Goal: Transaction & Acquisition: Subscribe to service/newsletter

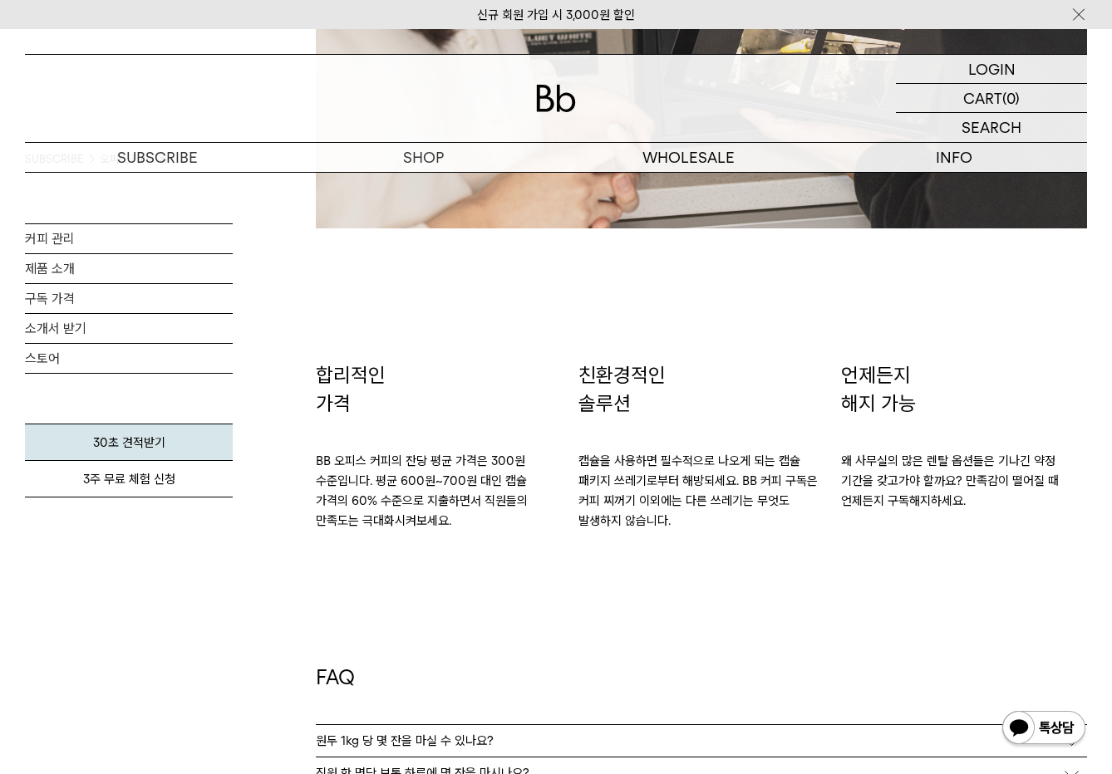
scroll to position [2700, 0]
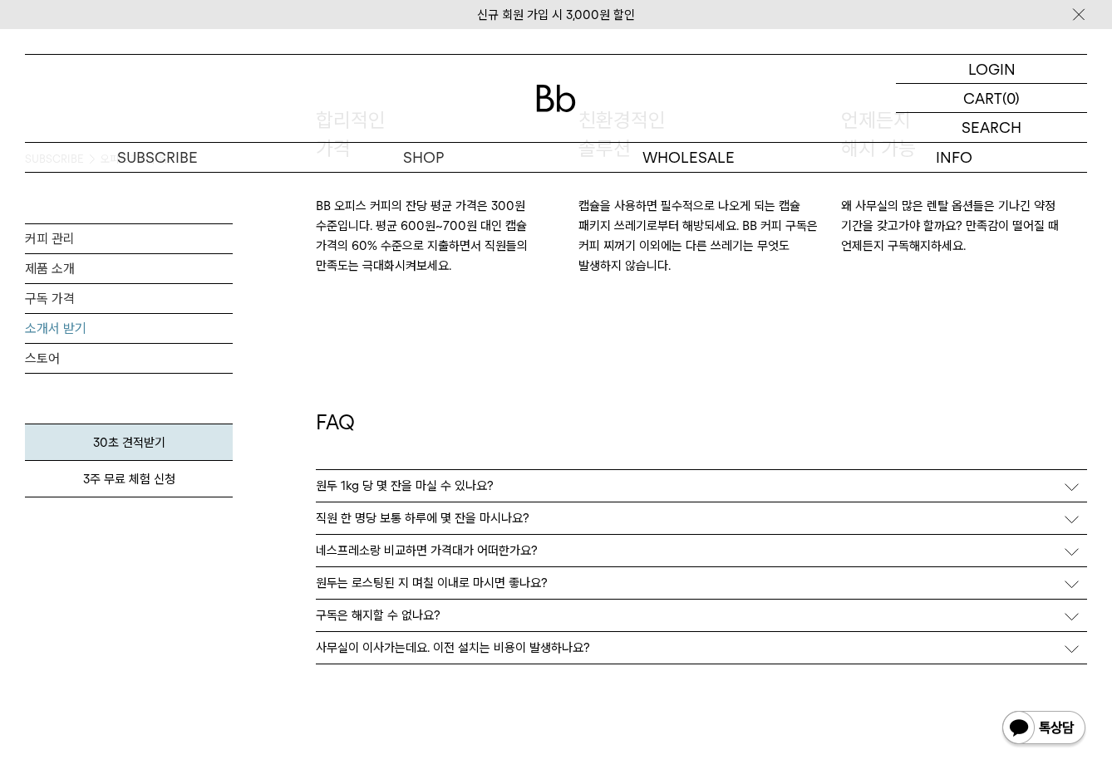
click at [68, 327] on link "소개서 받기" at bounding box center [129, 328] width 208 height 29
click at [160, 443] on link "30초 견적받기" at bounding box center [129, 442] width 208 height 37
click at [448, 523] on p "직원 한 명당 보통 하루에 몇 잔을 마시나요?" at bounding box center [423, 518] width 214 height 15
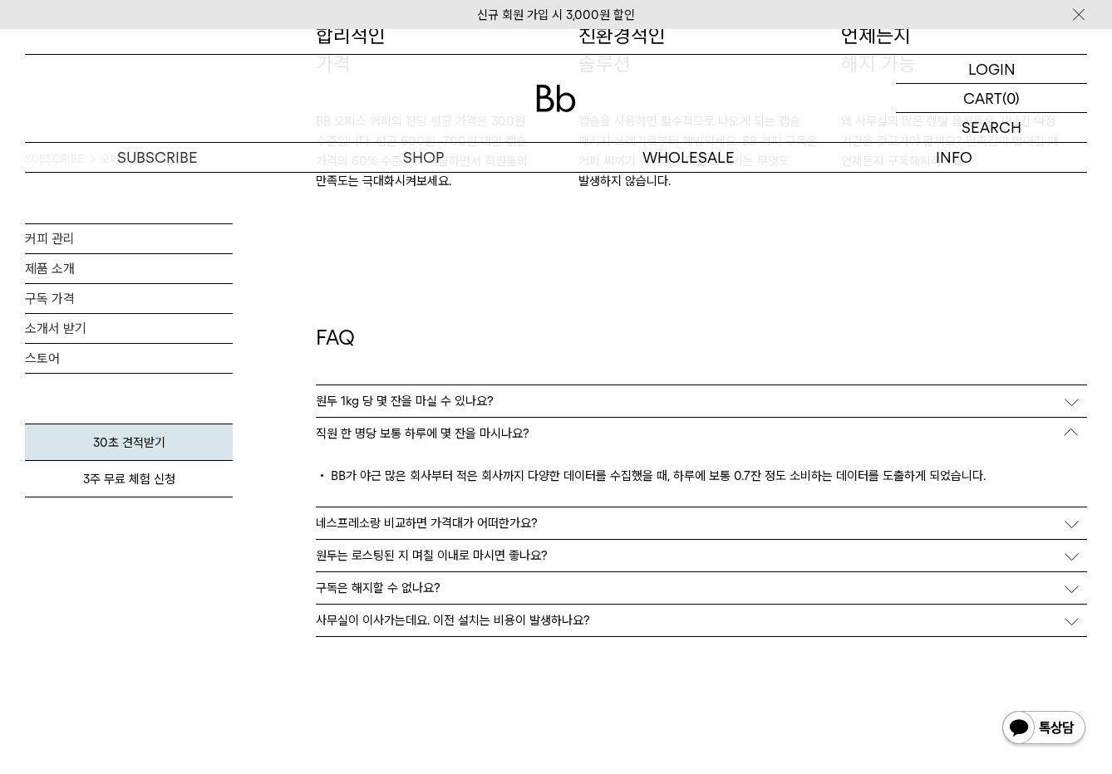
scroll to position [2908, 0]
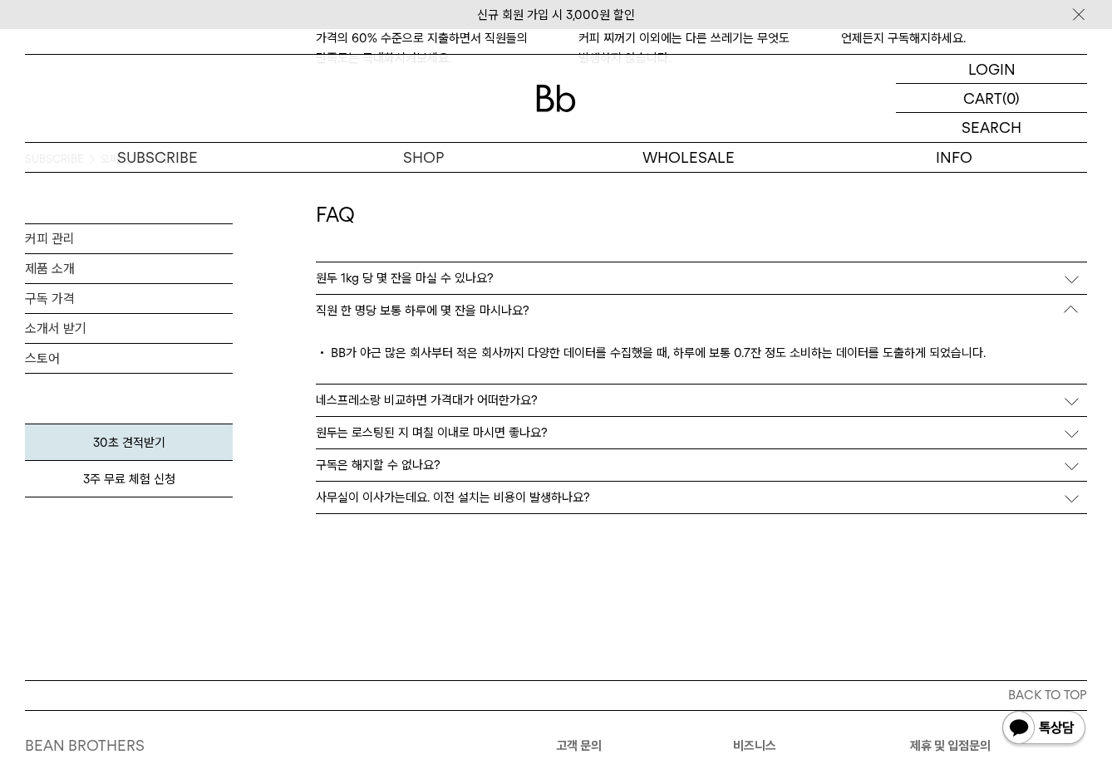
click at [407, 459] on p "구독은 해지할 수 없나요?" at bounding box center [378, 465] width 125 height 15
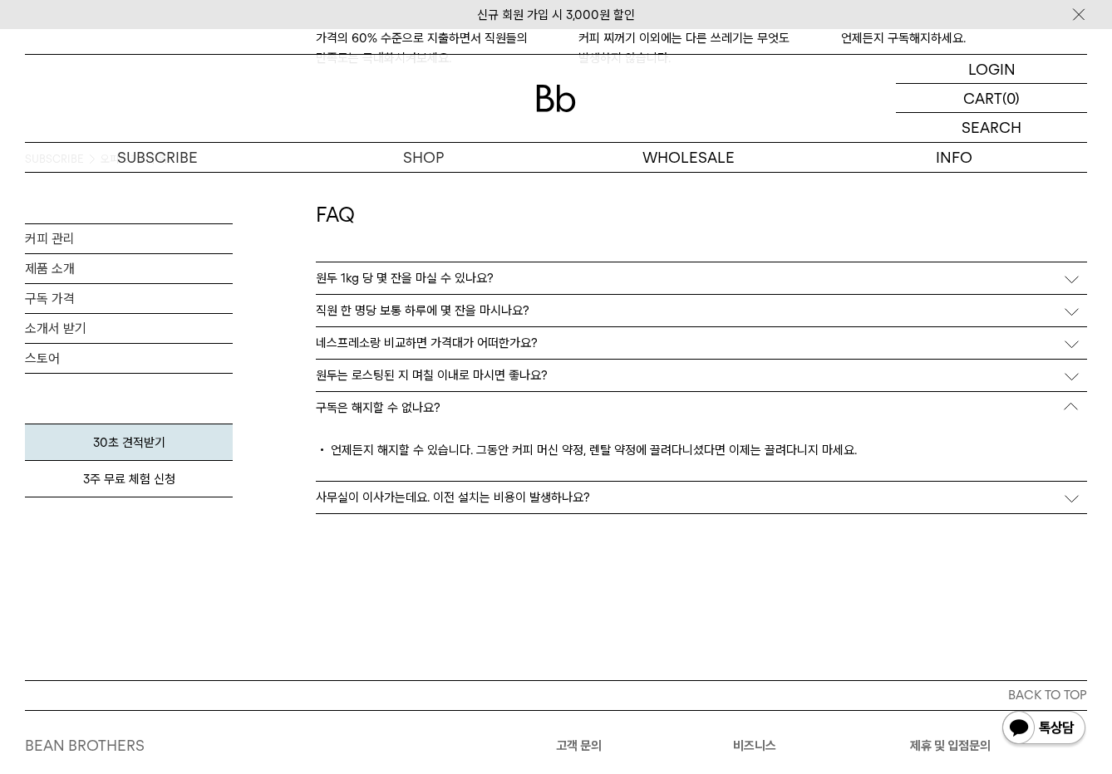
click at [439, 489] on div "사무실이 이사가는데요. 이전 설치는 비용이 발생하나요?" at bounding box center [701, 498] width 771 height 32
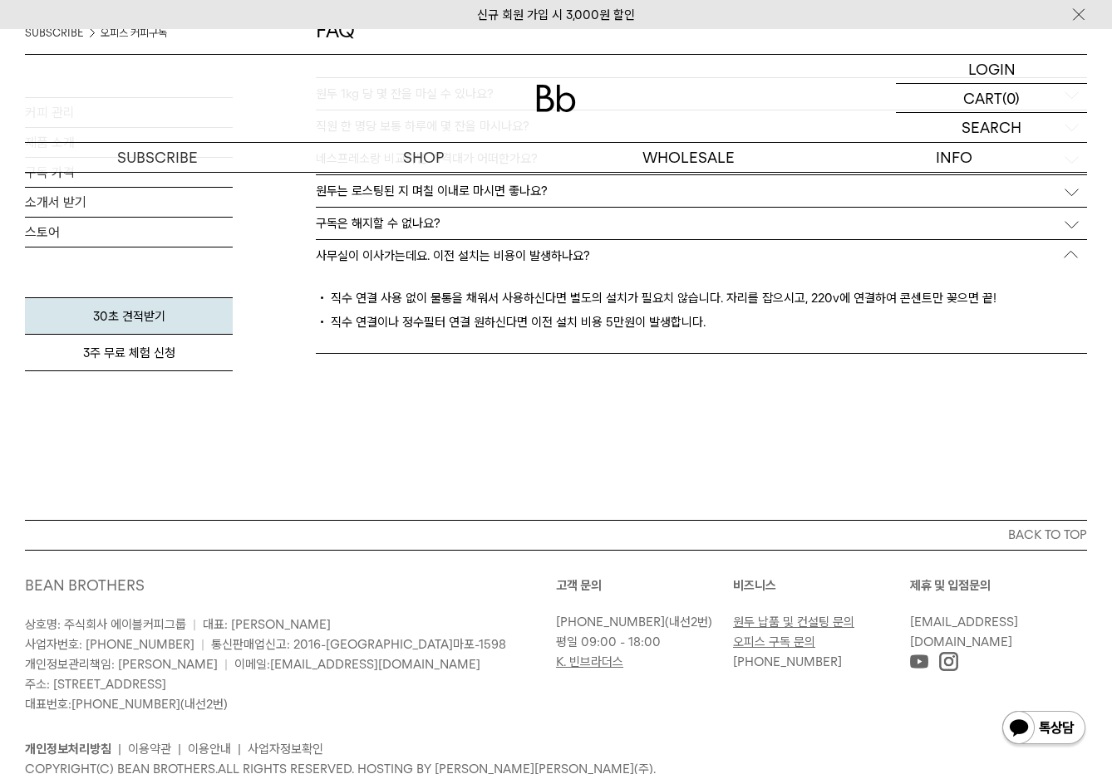
scroll to position [3156, 0]
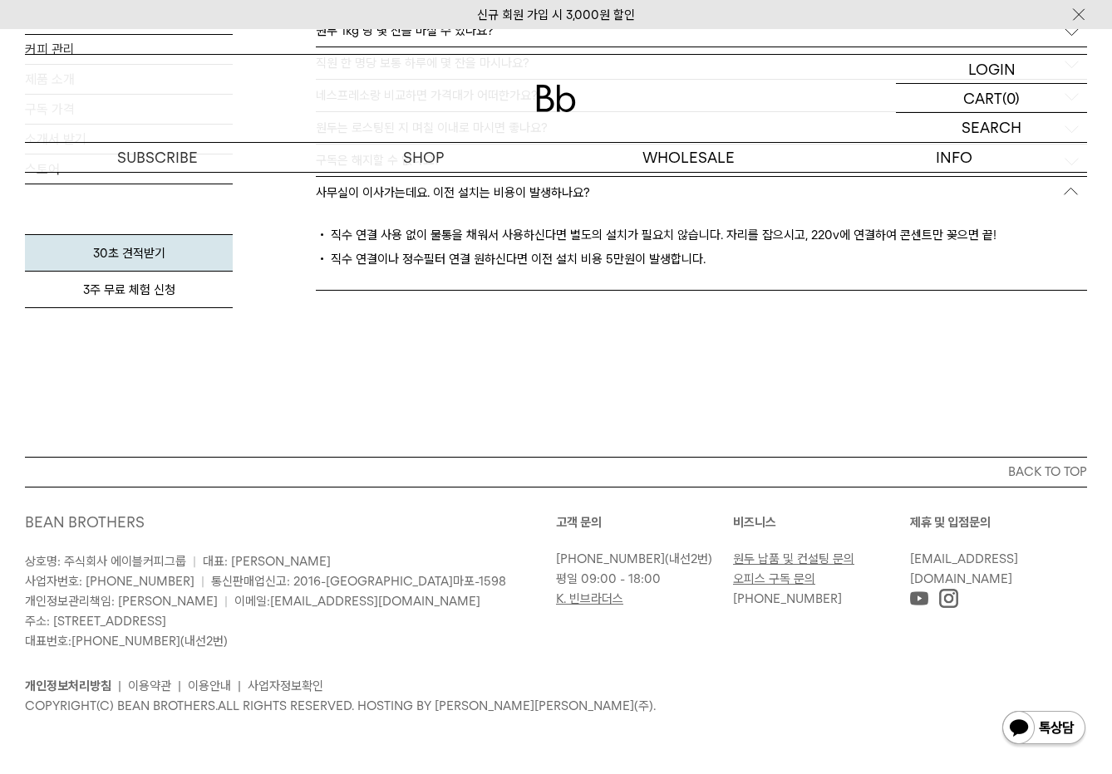
click at [1049, 729] on img at bounding box center [1043, 730] width 86 height 40
